Goal: Information Seeking & Learning: Learn about a topic

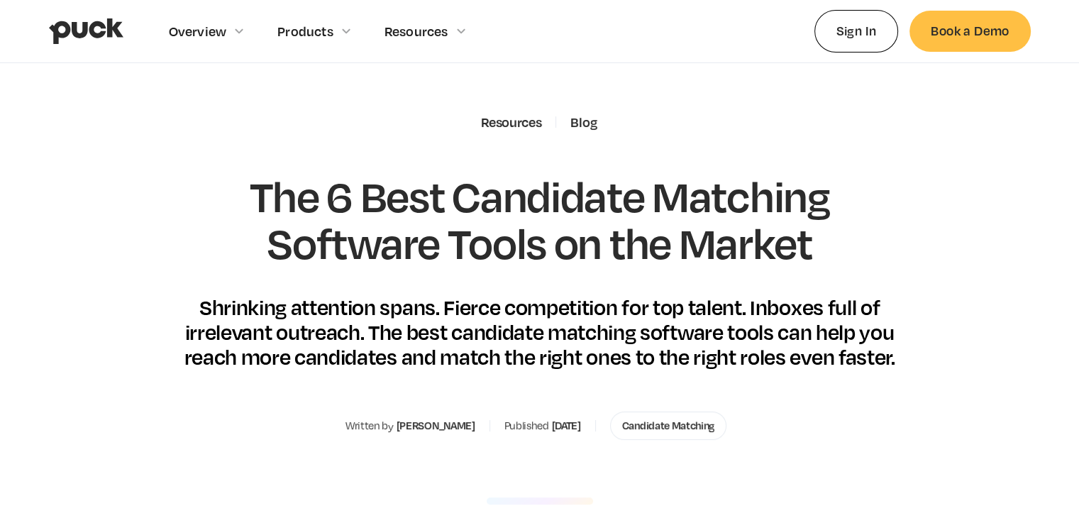
scroll to position [28, 0]
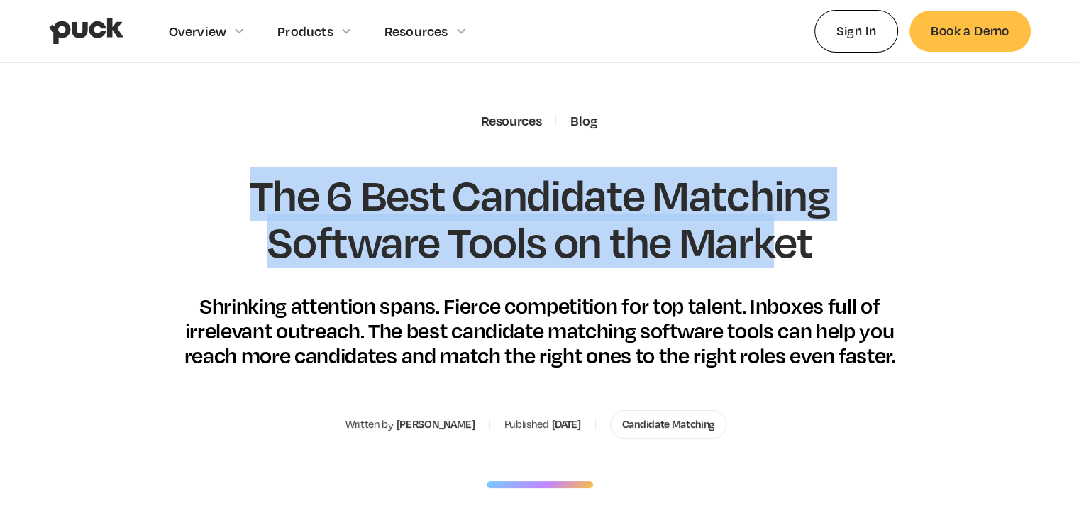
drag, startPoint x: 243, startPoint y: 166, endPoint x: 802, endPoint y: 232, distance: 562.2
click at [802, 232] on div "Resources Blog The 6 Best Candidate Matching Software Tools on the Market Shrin…" at bounding box center [540, 496] width 744 height 766
click at [802, 232] on h1 "The 6 Best Candidate Matching Software Tools on the Market" at bounding box center [540, 217] width 744 height 93
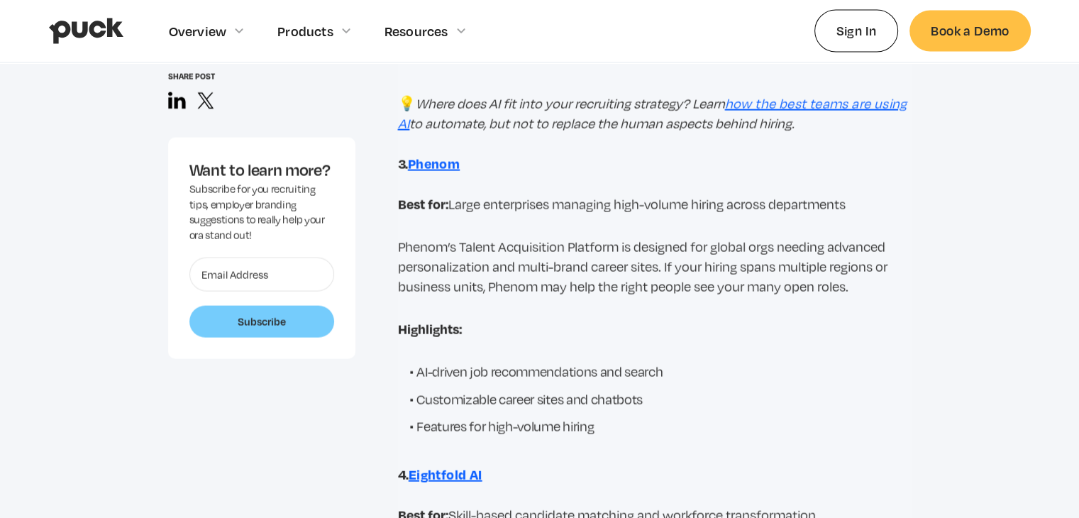
scroll to position [2980, 0]
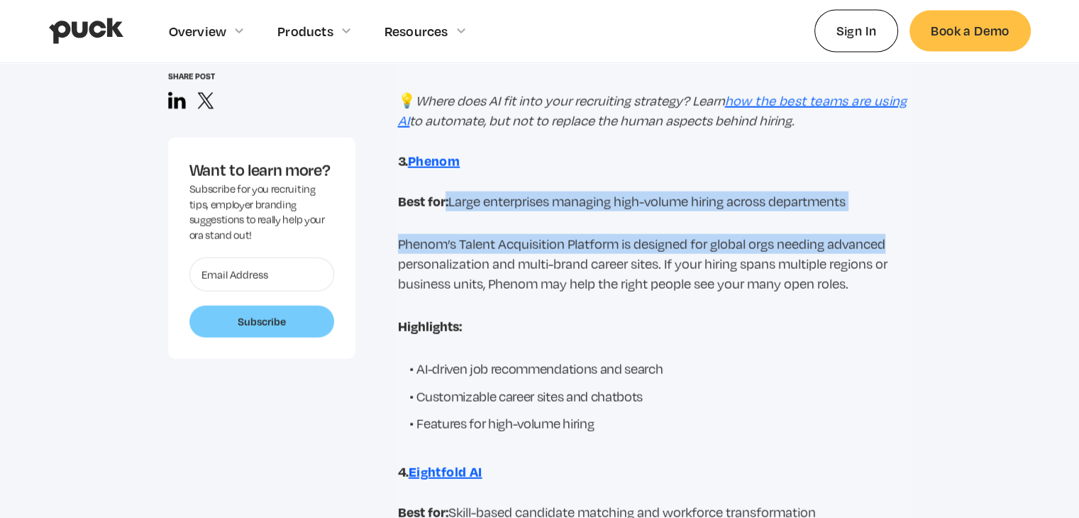
drag, startPoint x: 446, startPoint y: 196, endPoint x: 880, endPoint y: 262, distance: 439.3
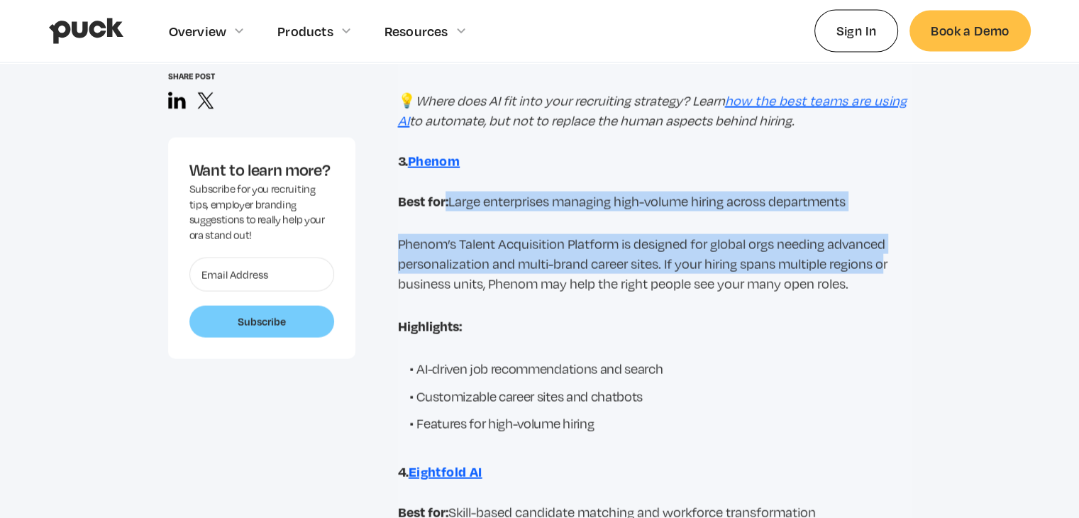
click at [880, 262] on p "Phenom’s Talent Acquisition Platform is designed for global orgs needing advanc…" at bounding box center [655, 264] width 514 height 60
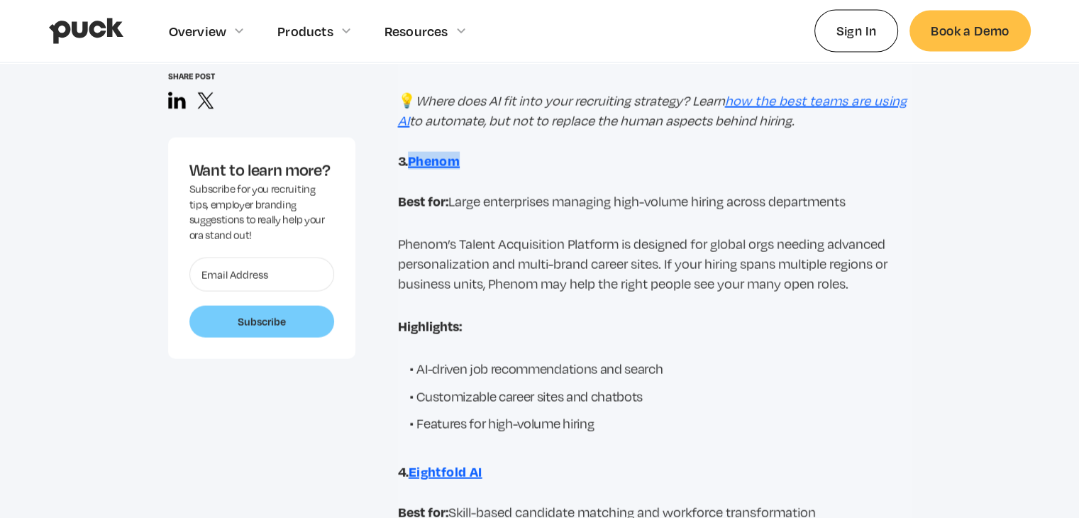
drag, startPoint x: 468, startPoint y: 162, endPoint x: 411, endPoint y: 165, distance: 56.8
click at [411, 165] on h3 "3. Phenom" at bounding box center [655, 161] width 514 height 16
copy strong "Phenom"
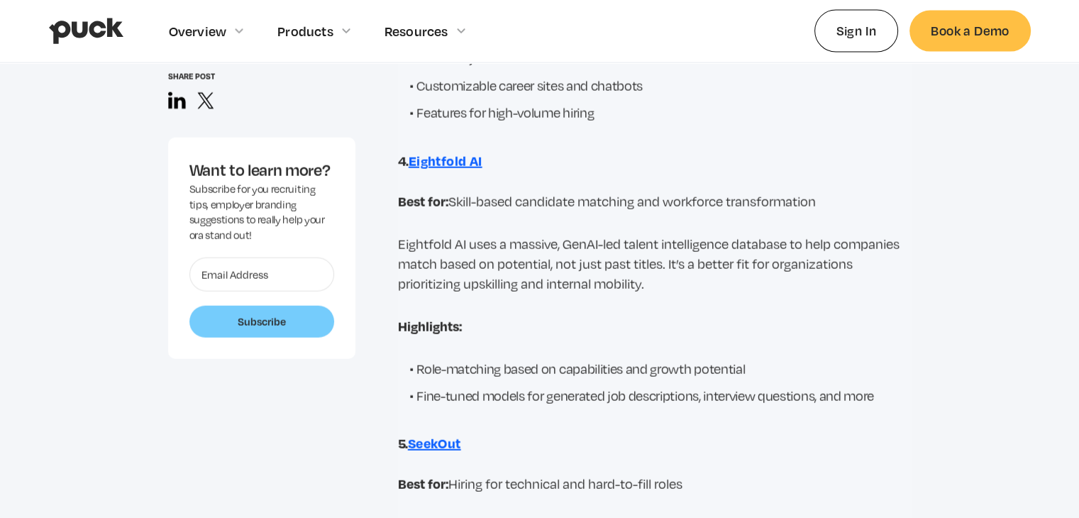
scroll to position [3291, 0]
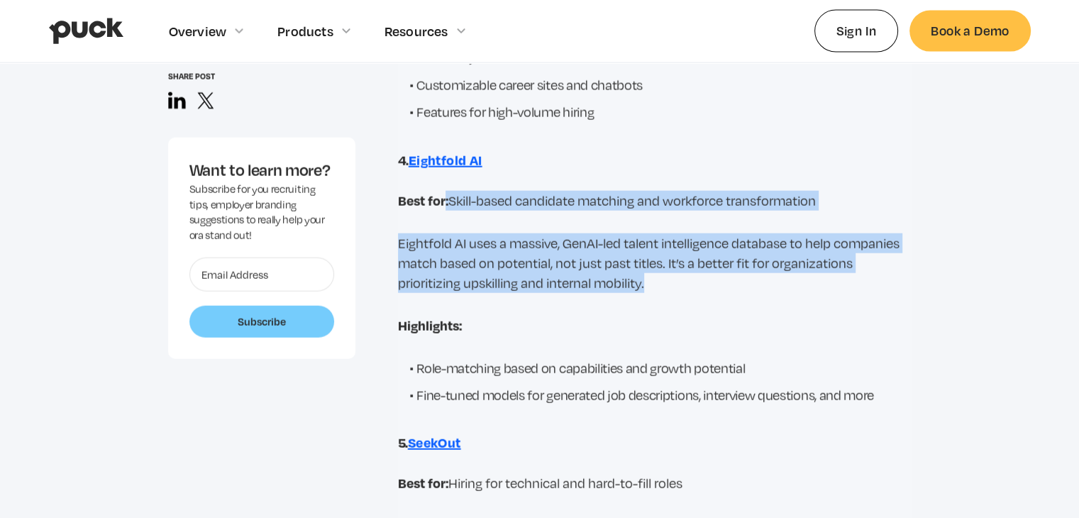
drag, startPoint x: 445, startPoint y: 205, endPoint x: 846, endPoint y: 286, distance: 408.9
click at [846, 286] on p "Eightfold AI uses a massive, GenAI-led talent intelligence database to help com…" at bounding box center [655, 263] width 514 height 60
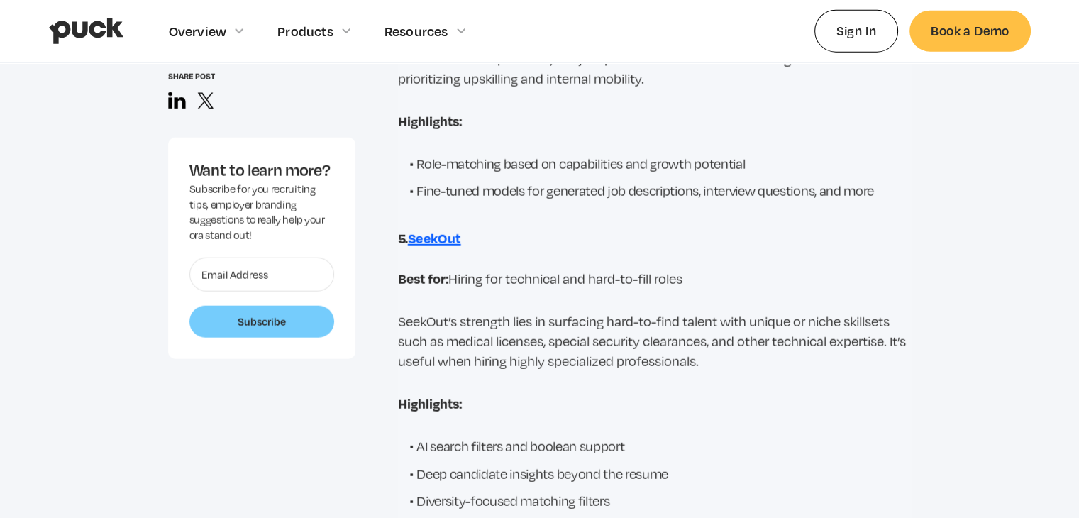
scroll to position [3510, 0]
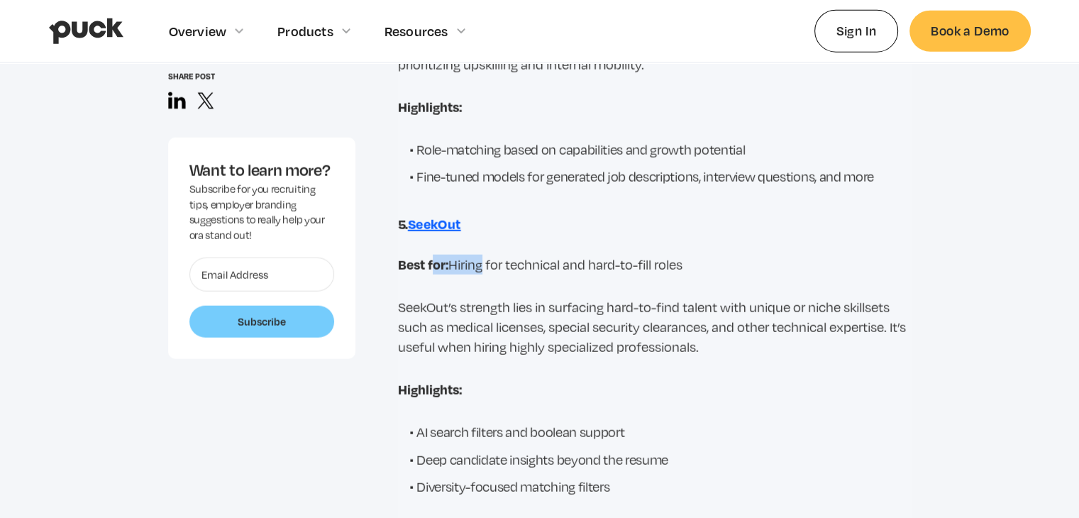
drag, startPoint x: 476, startPoint y: 239, endPoint x: 430, endPoint y: 238, distance: 46.1
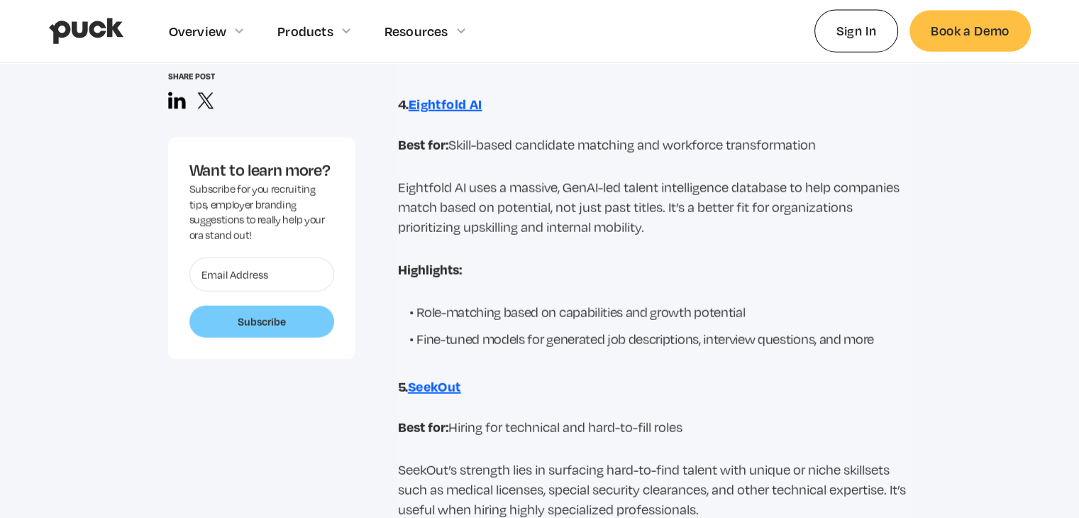
scroll to position [3346, 0]
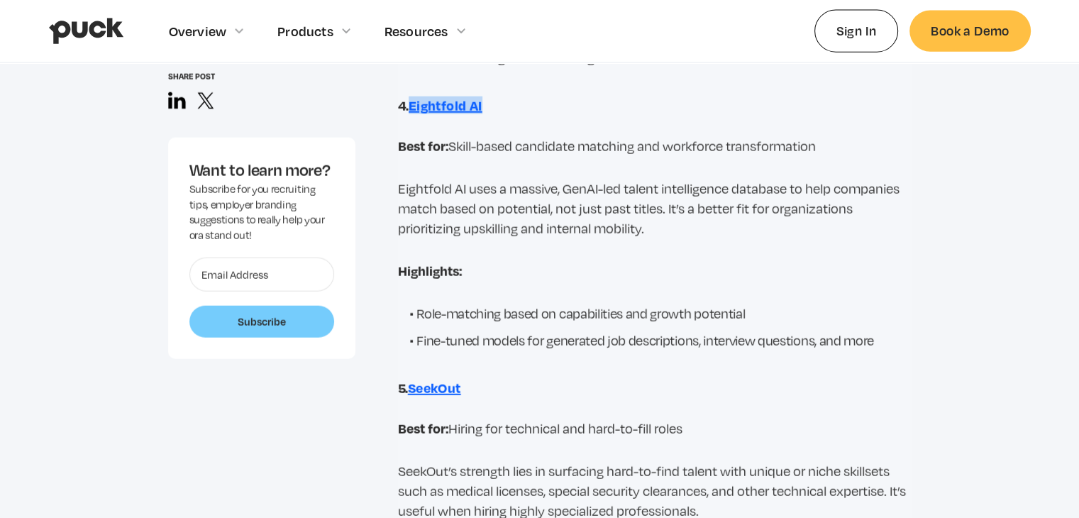
drag, startPoint x: 409, startPoint y: 106, endPoint x: 517, endPoint y: 111, distance: 108.7
click at [517, 111] on h3 "4. Eightfold AI" at bounding box center [655, 106] width 514 height 16
copy strong "Eightfold AI"
